Goal: Information Seeking & Learning: Learn about a topic

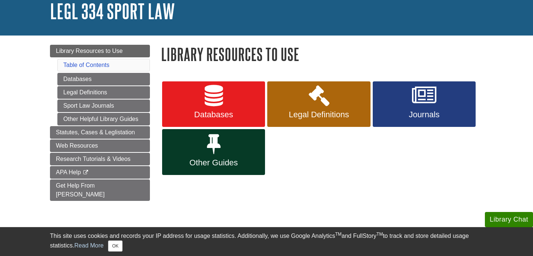
scroll to position [59, 0]
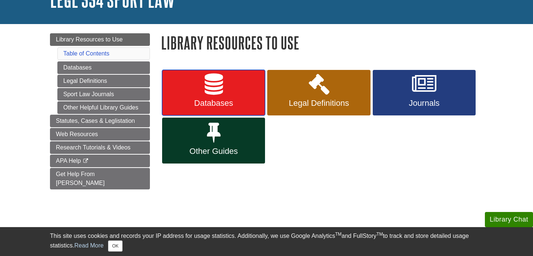
click at [240, 84] on link "Databases" at bounding box center [213, 93] width 103 height 46
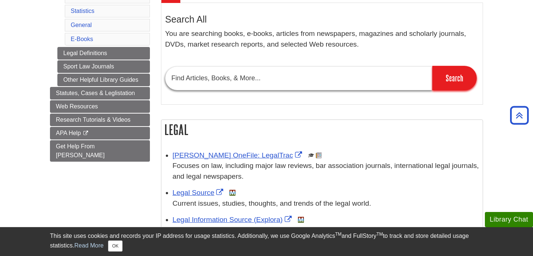
scroll to position [97, 0]
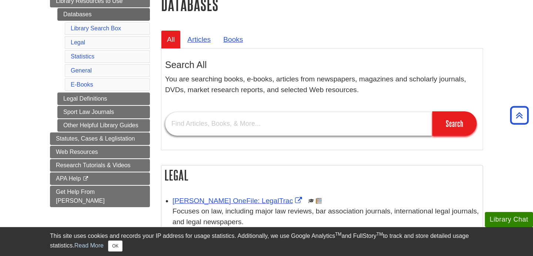
click at [235, 124] on input "text" at bounding box center [298, 124] width 267 height 24
type input "sport law"
click at [432, 111] on input "Search" at bounding box center [454, 123] width 44 height 24
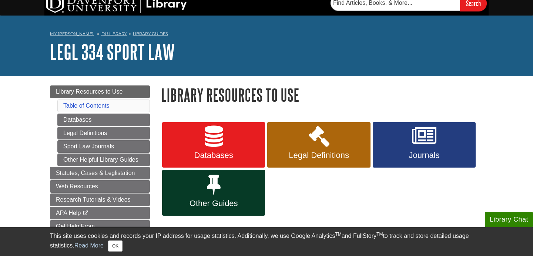
scroll to position [5, 0]
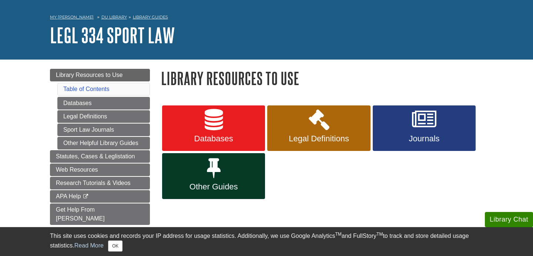
scroll to position [23, 0]
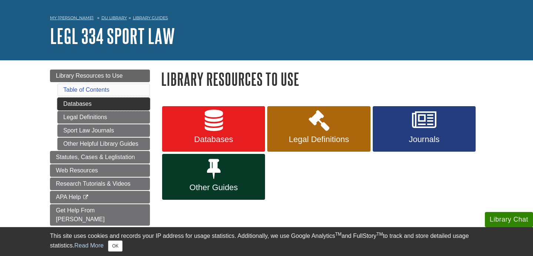
click at [131, 108] on link "Databases" at bounding box center [103, 104] width 92 height 13
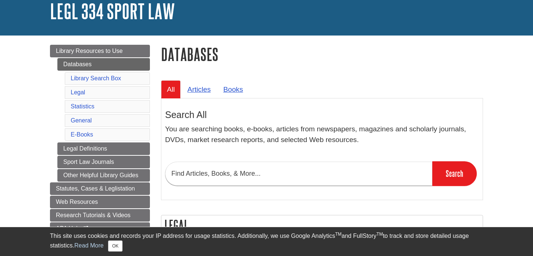
scroll to position [57, 0]
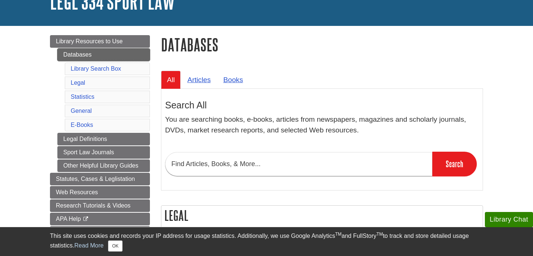
click at [121, 56] on link "Databases" at bounding box center [103, 54] width 92 height 13
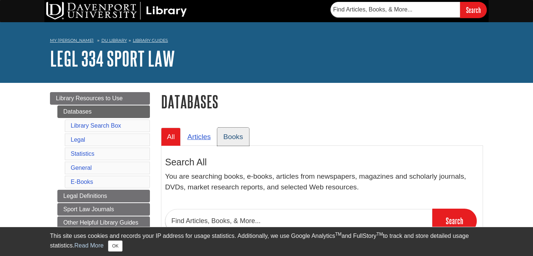
click at [238, 135] on link "Books" at bounding box center [232, 137] width 31 height 18
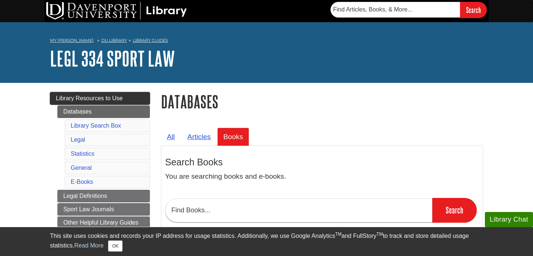
click at [121, 100] on span "Library Resources to Use" at bounding box center [89, 98] width 67 height 6
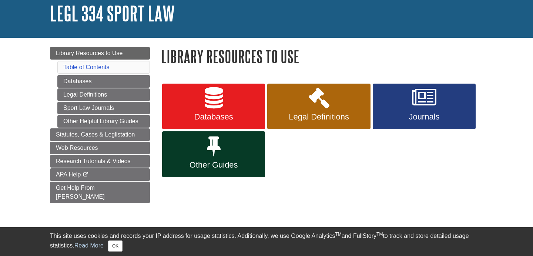
scroll to position [58, 0]
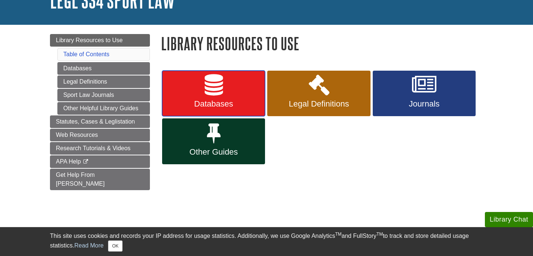
click at [175, 84] on link "Databases" at bounding box center [213, 94] width 103 height 46
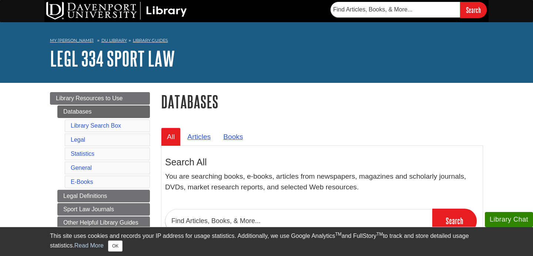
scroll to position [4, 0]
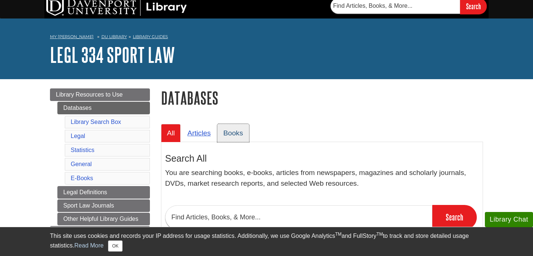
click at [233, 129] on link "Books" at bounding box center [232, 133] width 31 height 18
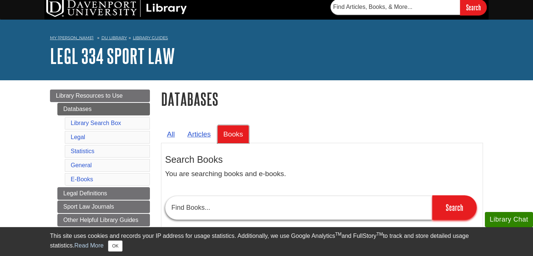
scroll to position [0, 0]
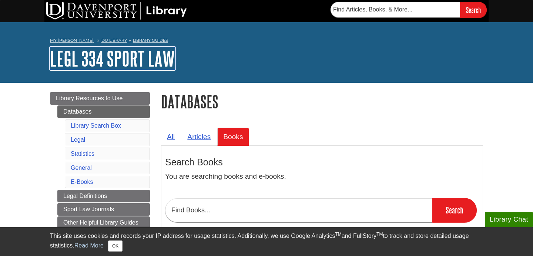
click at [121, 55] on link "LEGL 334 Sport Law" at bounding box center [112, 58] width 125 height 23
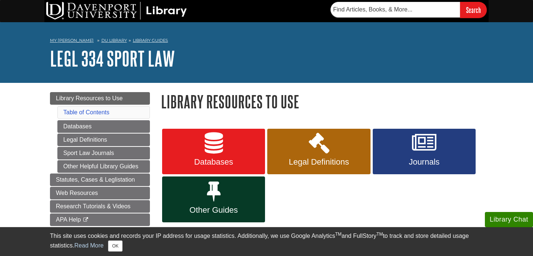
click at [114, 112] on li "Table of Contents" at bounding box center [103, 112] width 92 height 13
click at [101, 112] on link "Table of Contents" at bounding box center [86, 112] width 46 height 6
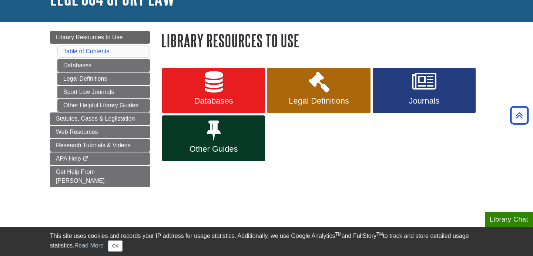
scroll to position [57, 0]
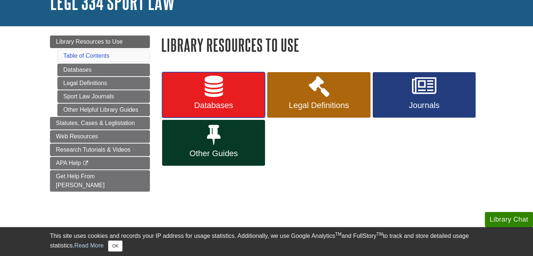
click at [236, 108] on span "Databases" at bounding box center [214, 106] width 92 height 10
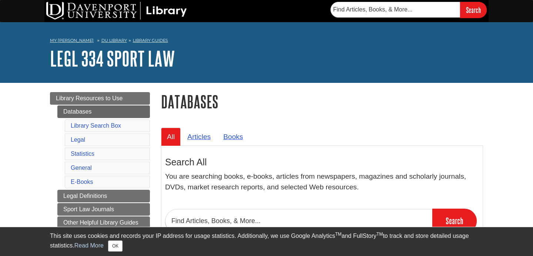
scroll to position [27, 0]
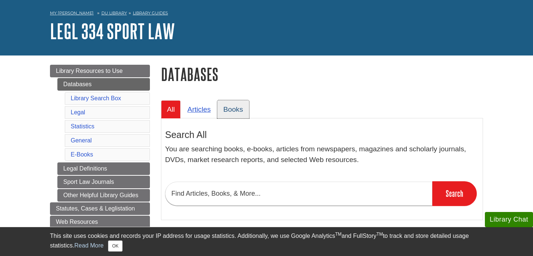
click at [237, 110] on link "Books" at bounding box center [232, 109] width 31 height 18
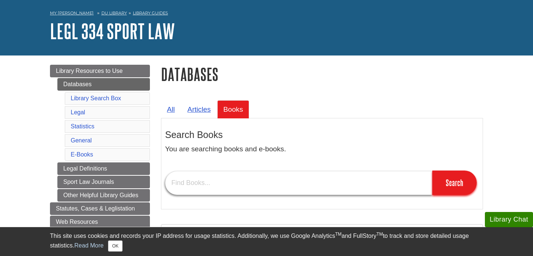
click at [270, 186] on input "text" at bounding box center [298, 183] width 267 height 24
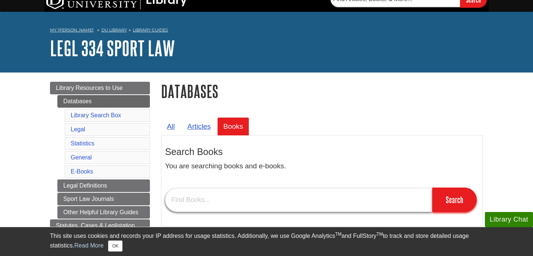
scroll to position [11, 0]
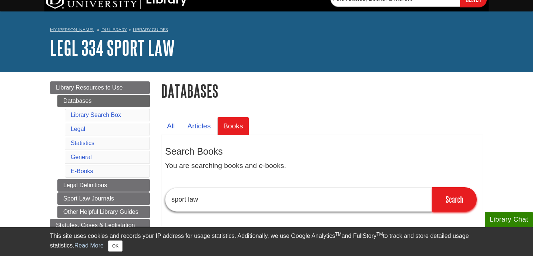
type input "sport law"
click at [432, 187] on input "Search" at bounding box center [454, 199] width 44 height 24
